Goal: Information Seeking & Learning: Learn about a topic

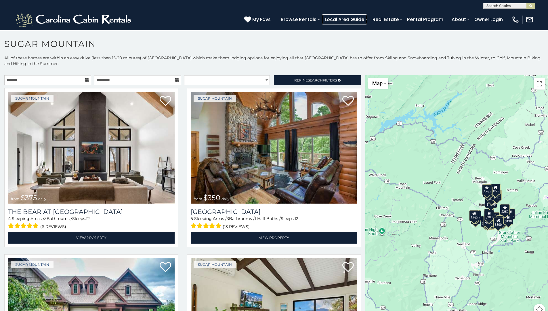
click at [346, 19] on link "Local Area Guide" at bounding box center [344, 19] width 45 height 10
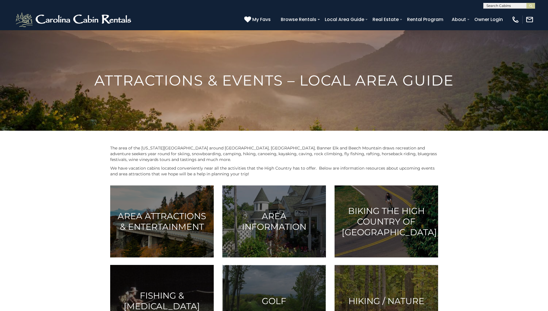
click at [274, 295] on h3 "Golf" at bounding box center [273, 300] width 89 height 11
